Goal: Check status: Check status

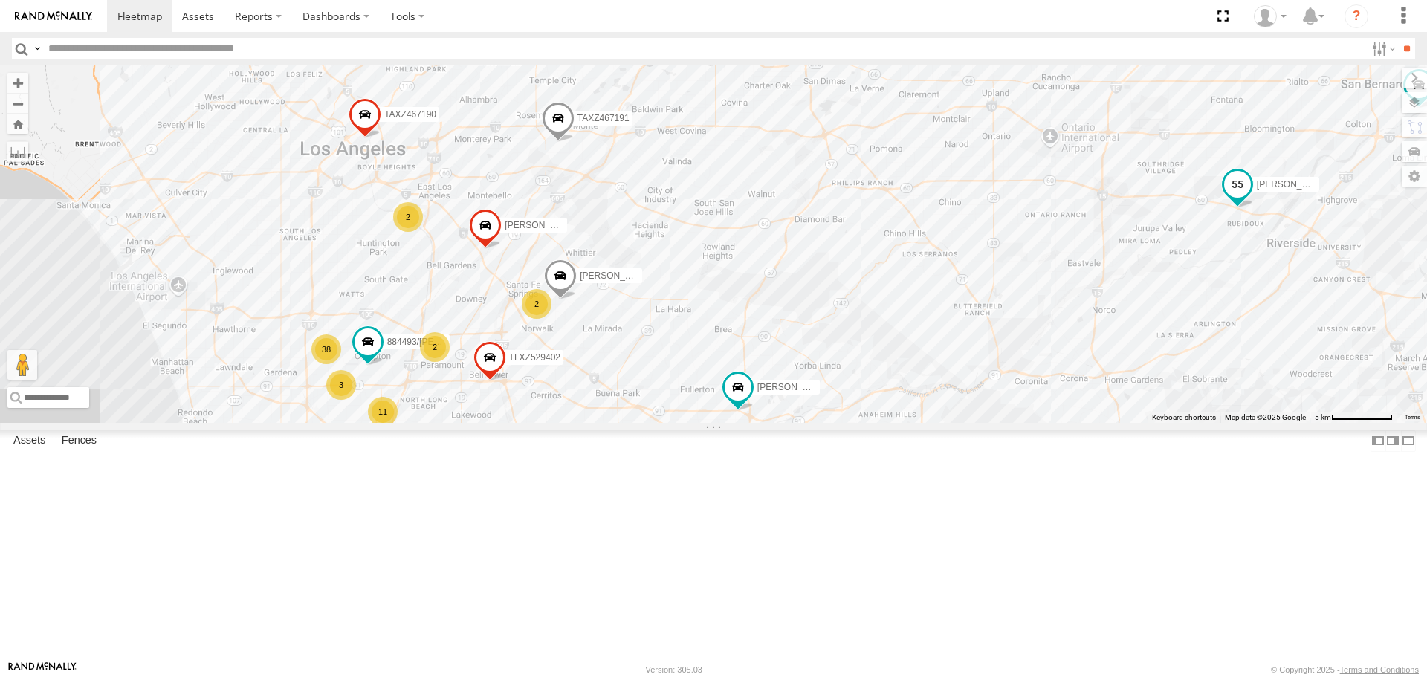
click at [1246, 198] on span at bounding box center [1237, 185] width 27 height 27
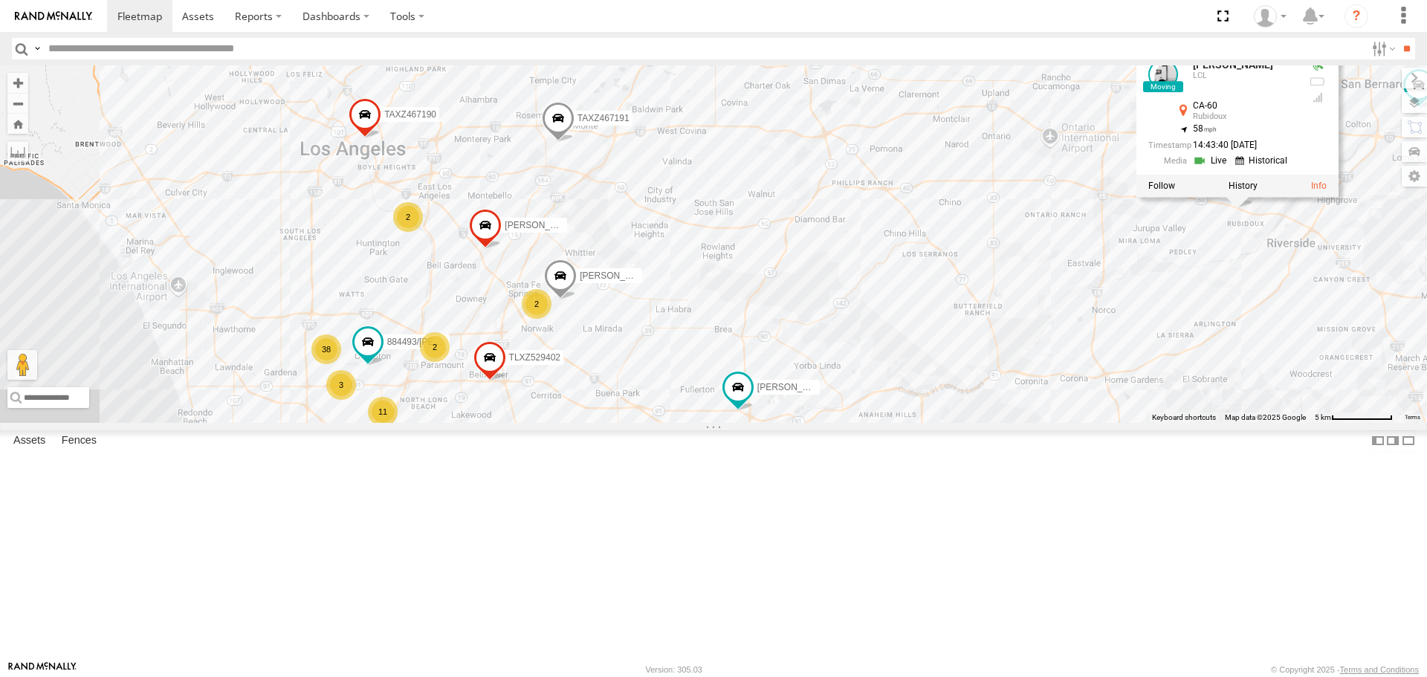
click at [1242, 192] on label at bounding box center [1243, 186] width 29 height 10
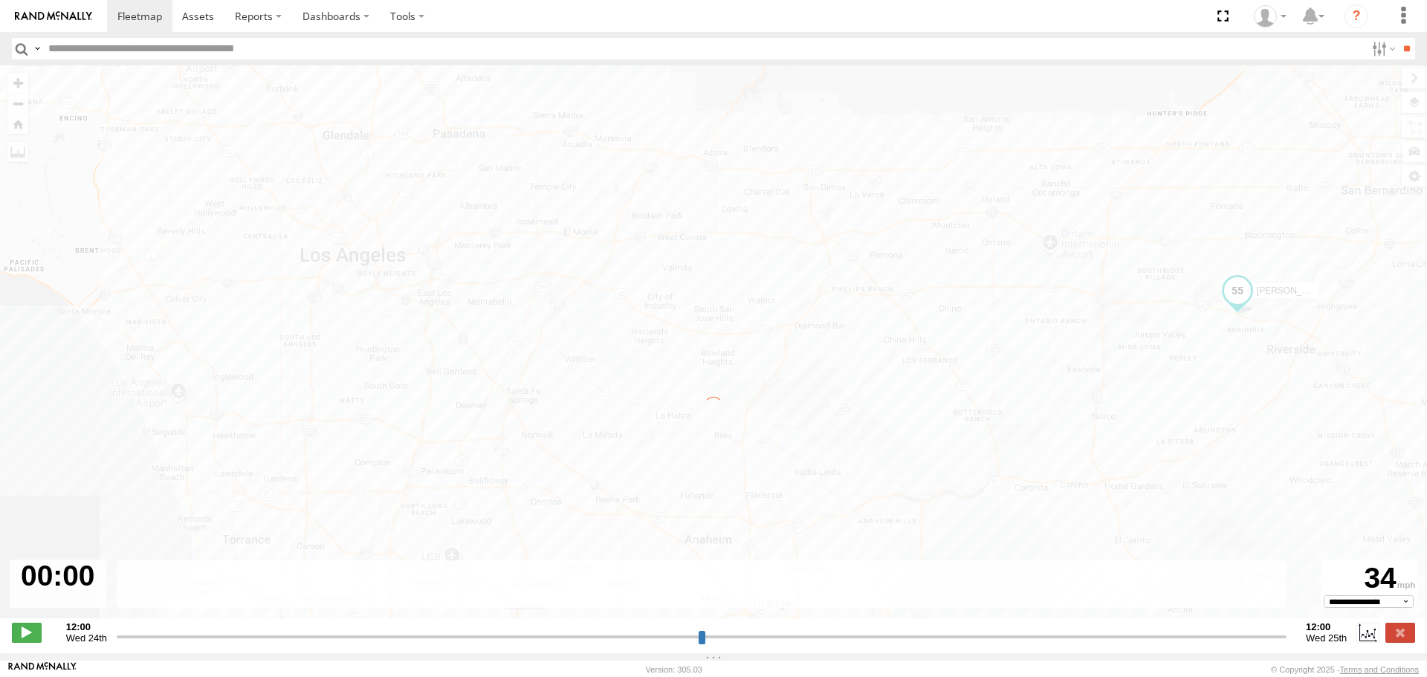
type input "**********"
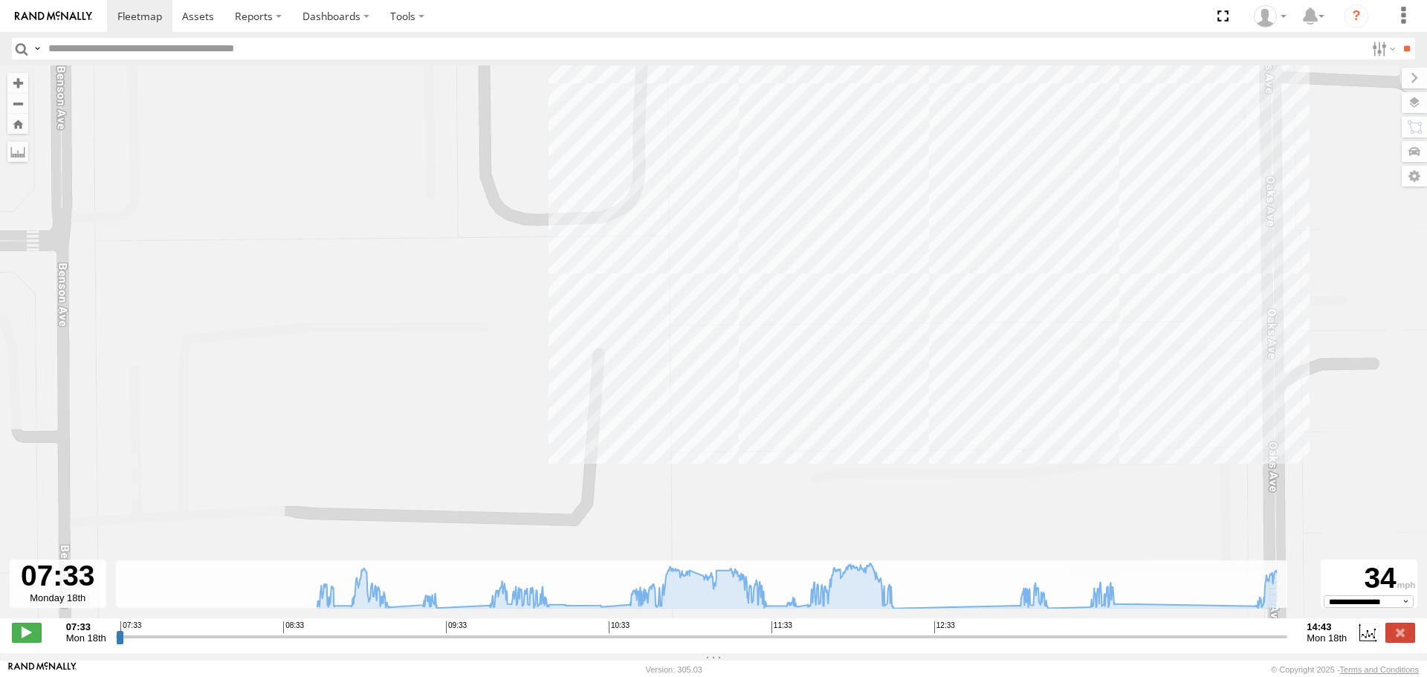
drag, startPoint x: 989, startPoint y: 289, endPoint x: 967, endPoint y: 152, distance: 139.2
click at [967, 152] on div "GILDER 08:44 Mon 08:44 Mon 08:44 Mon 08:45 Mon 08:50 Mon 09:11 Mon 09:24 Mon 09…" at bounding box center [713, 349] width 1427 height 569
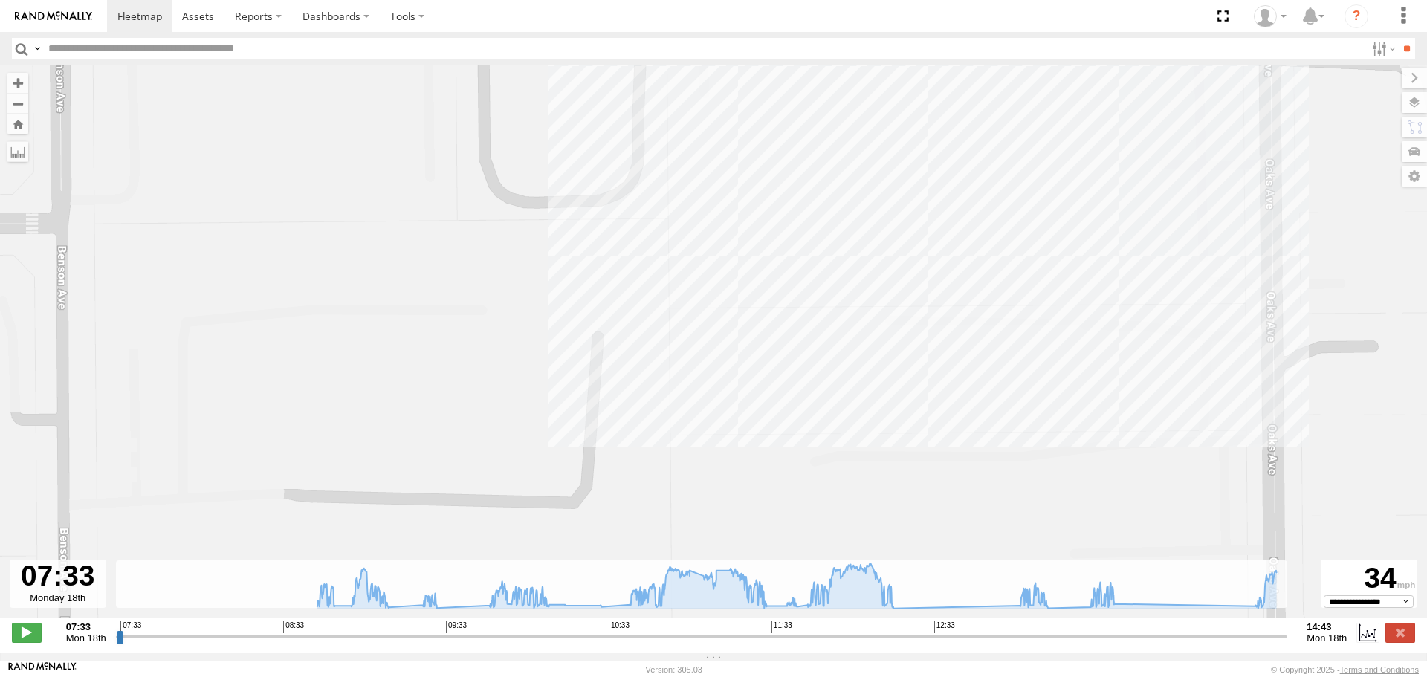
drag, startPoint x: 956, startPoint y: 266, endPoint x: 954, endPoint y: 307, distance: 40.9
click at [954, 282] on div "GILDER 08:44 Mon 08:44 Mon 08:44 Mon 08:45 Mon 08:50 Mon 09:11 Mon 09:24 Mon 09…" at bounding box center [713, 349] width 1427 height 569
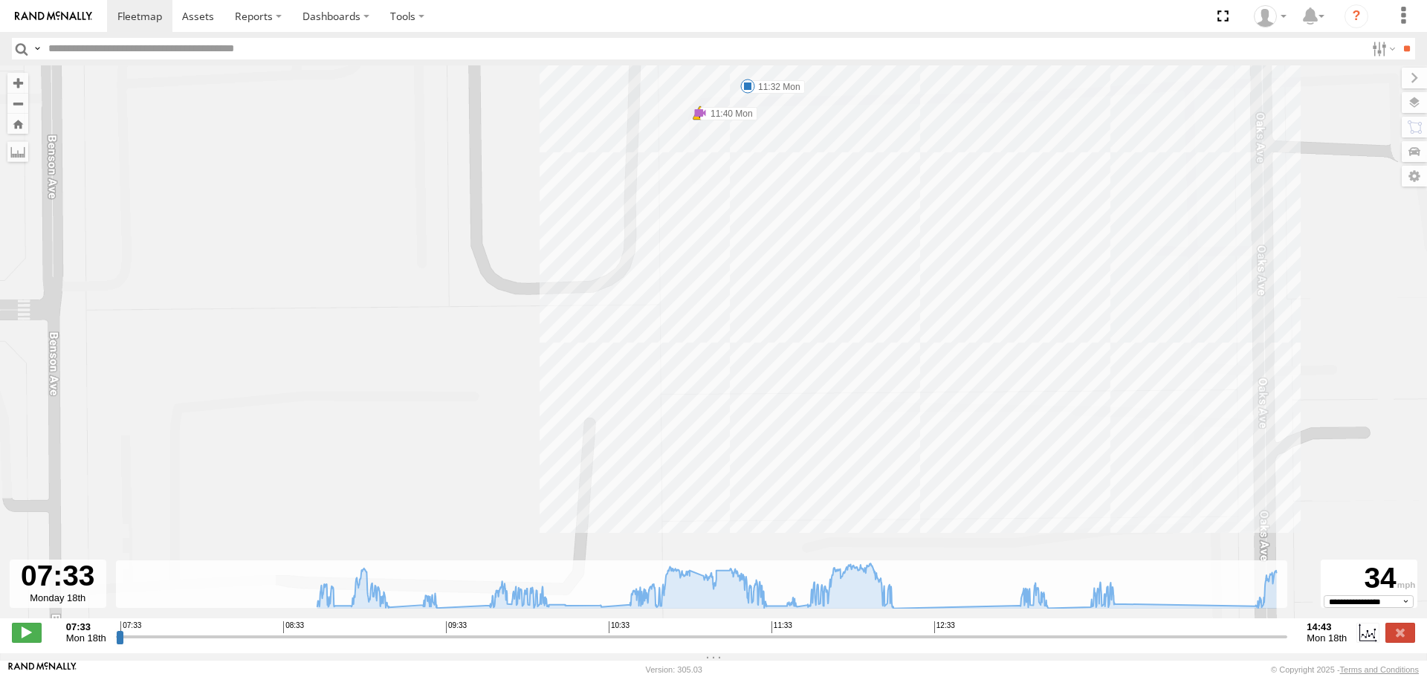
click at [949, 387] on div "GILDER 08:44 Mon 08:44 Mon 08:44 Mon 08:45 Mon 08:50 Mon 09:11 Mon 09:24 Mon 09…" at bounding box center [713, 349] width 1427 height 569
click at [934, 460] on div "GILDER 08:44 Mon 08:44 Mon 08:44 Mon 08:45 Mon 08:50 Mon 09:11 Mon 09:24 Mon 09…" at bounding box center [713, 349] width 1427 height 569
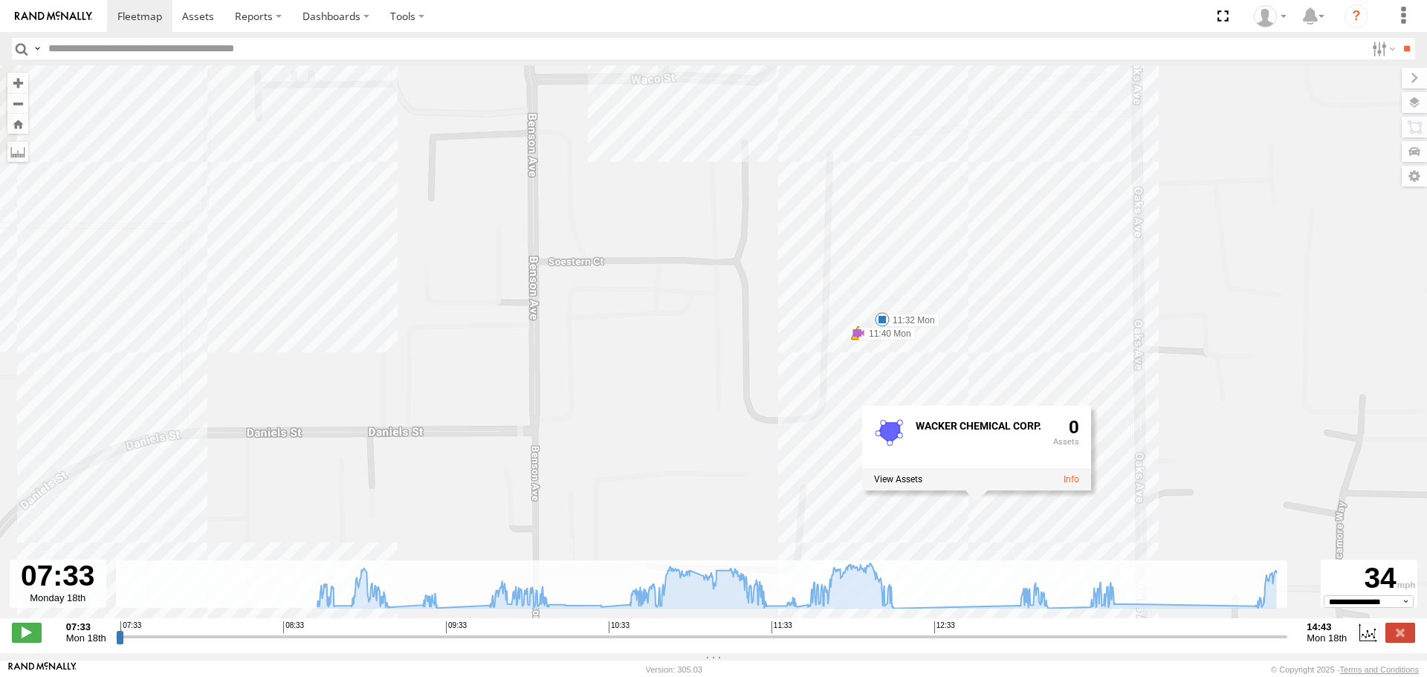
drag, startPoint x: 995, startPoint y: 213, endPoint x: 1018, endPoint y: 480, distance: 267.9
click at [1018, 481] on div "GILDER 08:44 Mon 08:44 Mon 08:44 Mon 08:45 Mon 08:50 Mon 09:11 Mon 09:24 Mon 09…" at bounding box center [713, 349] width 1427 height 569
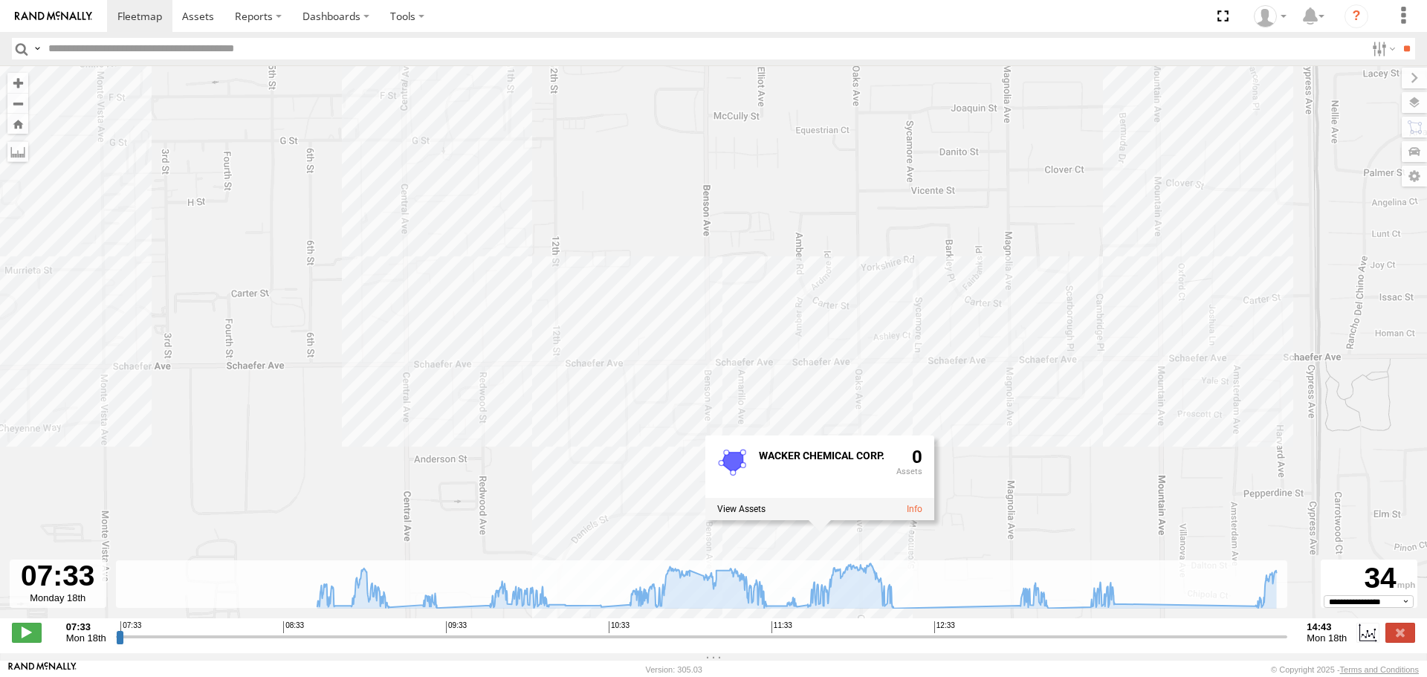
drag, startPoint x: 864, startPoint y: 375, endPoint x: 685, endPoint y: 448, distance: 192.7
click at [676, 466] on div "GILDER 08:44 Mon 08:44 Mon 08:44 Mon 08:45 Mon 08:50 Mon 09:11 Mon 09:24 Mon 09…" at bounding box center [713, 349] width 1427 height 569
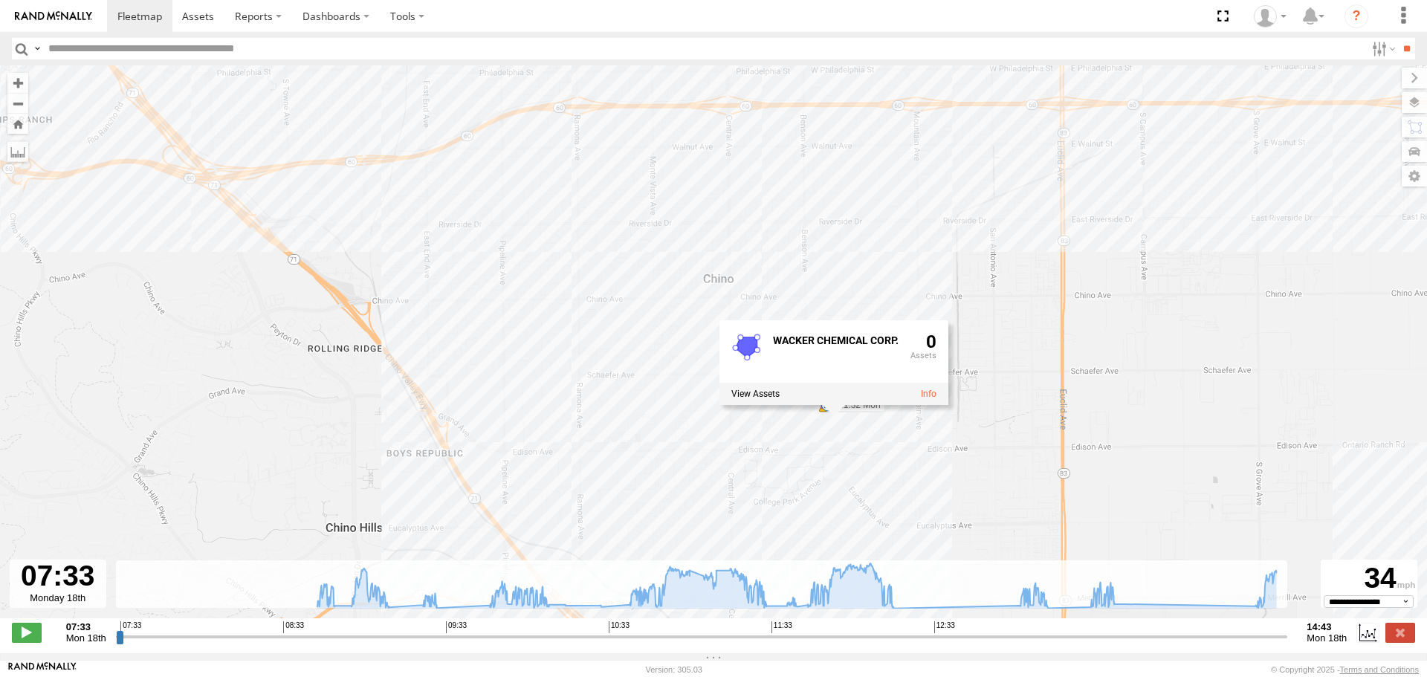
click at [710, 405] on div "GILDER 08:44 Mon 08:44 Mon 08:44 Mon 08:45 Mon 08:50 Mon 09:11 Mon 09:24 Mon 09…" at bounding box center [713, 349] width 1427 height 569
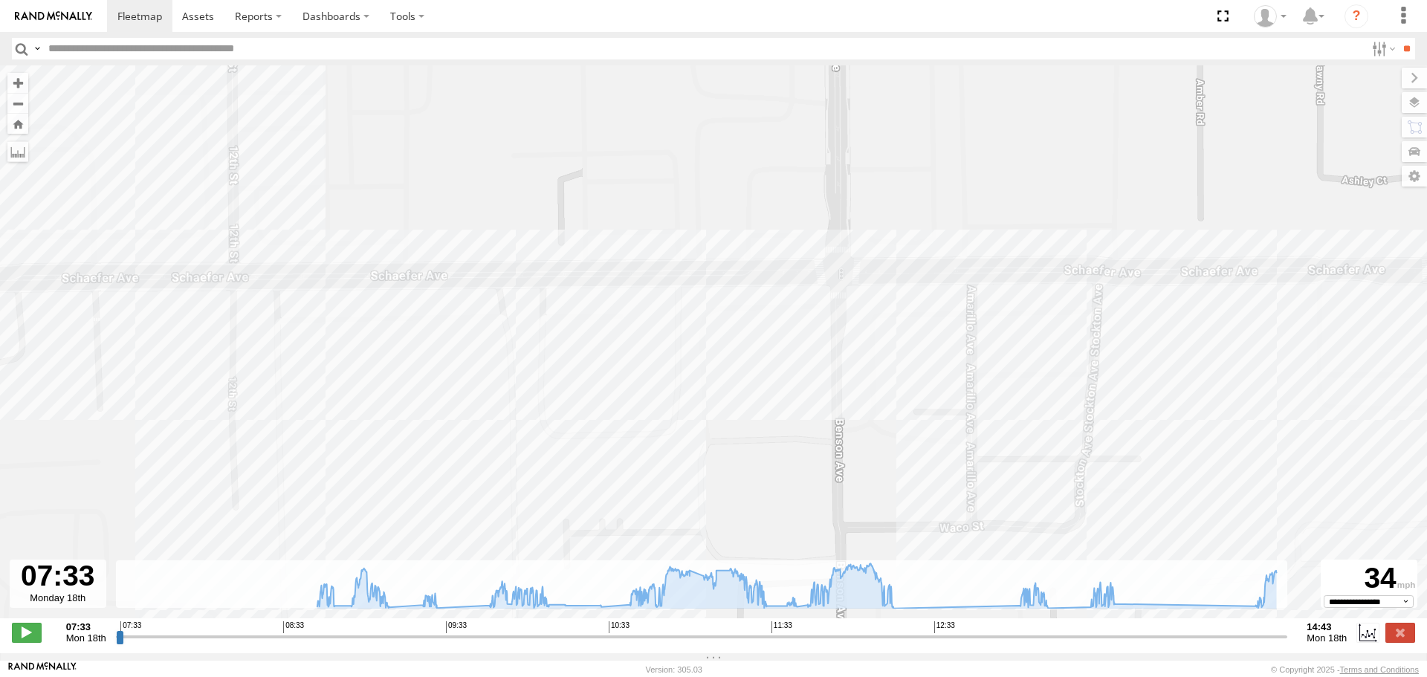
drag, startPoint x: 1148, startPoint y: 352, endPoint x: 737, endPoint y: 431, distance: 418.6
click at [737, 431] on div "GILDER 08:44 Mon 08:44 Mon 08:44 Mon 08:45 Mon 08:50 Mon 09:11 Mon 09:24 Mon 09…" at bounding box center [713, 349] width 1427 height 569
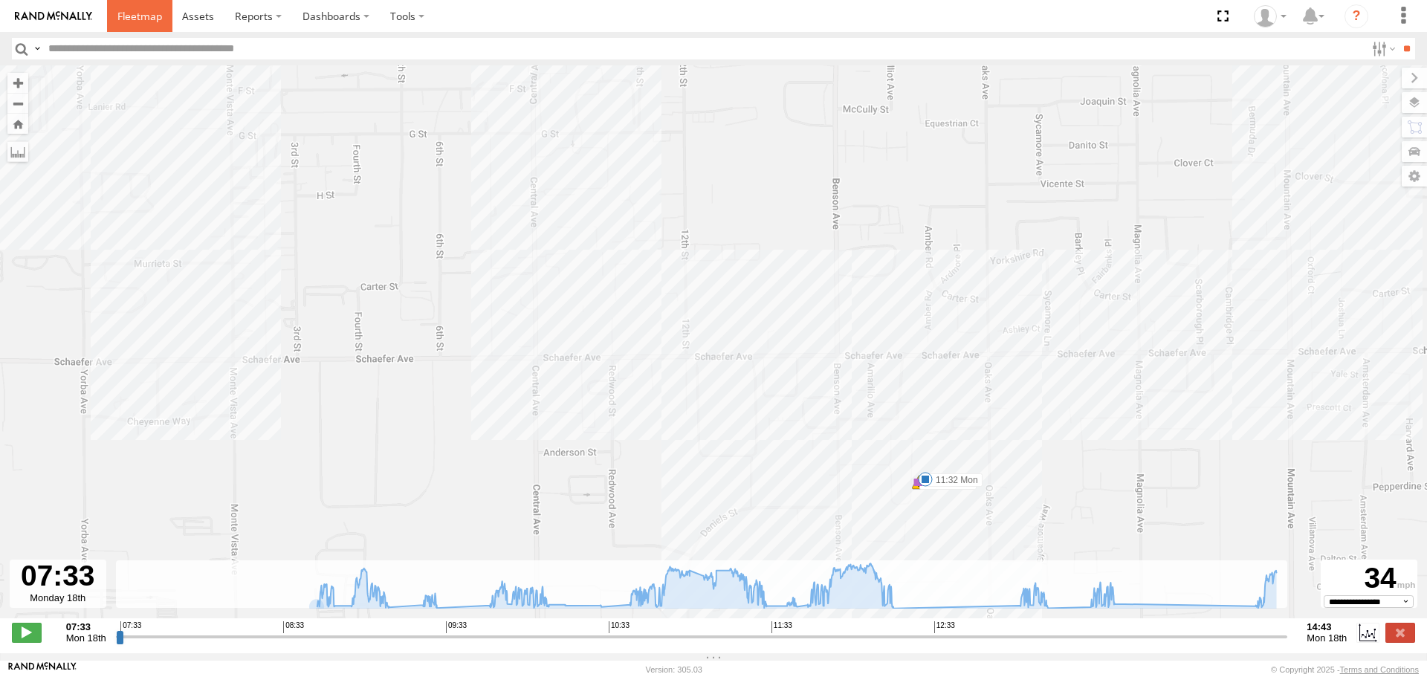
click at [133, 15] on span at bounding box center [139, 16] width 45 height 14
